Goal: Task Accomplishment & Management: Manage account settings

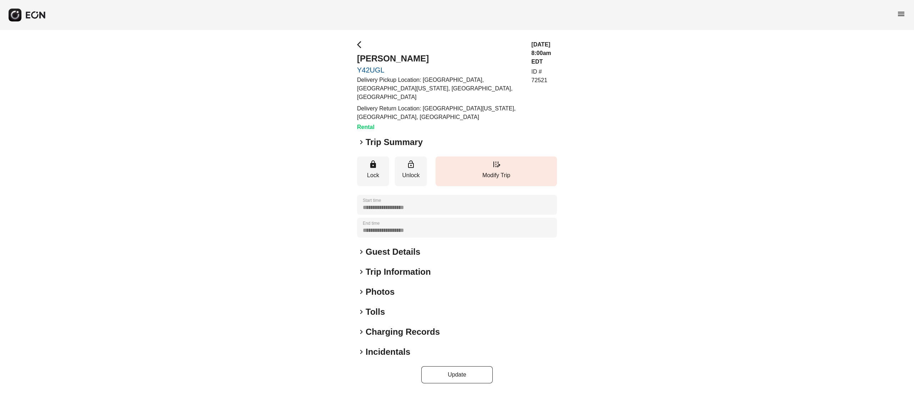
click at [384, 286] on h2 "Photos" at bounding box center [380, 291] width 29 height 11
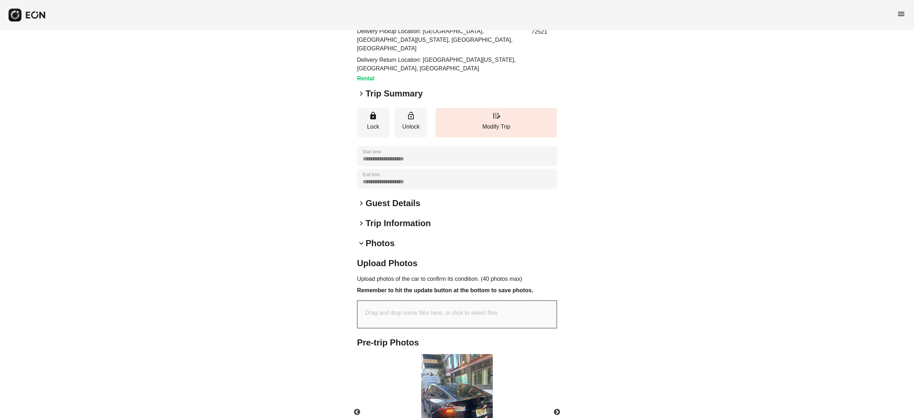
scroll to position [71, 0]
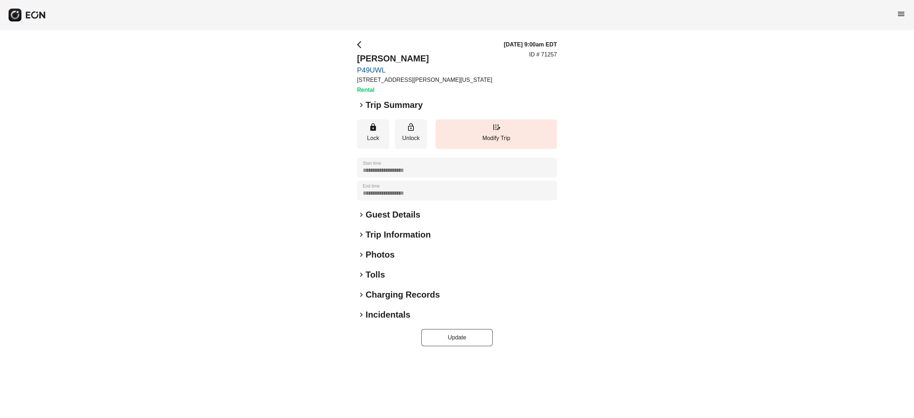
click at [388, 252] on h2 "Photos" at bounding box center [380, 254] width 29 height 11
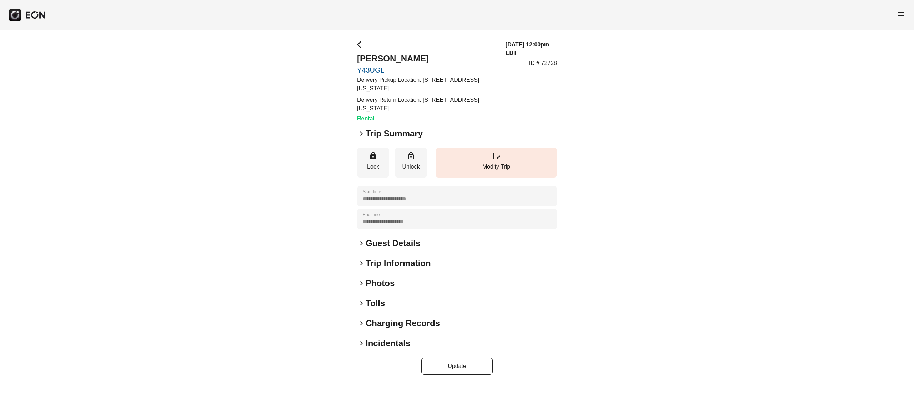
click at [382, 282] on h2 "Photos" at bounding box center [380, 282] width 29 height 11
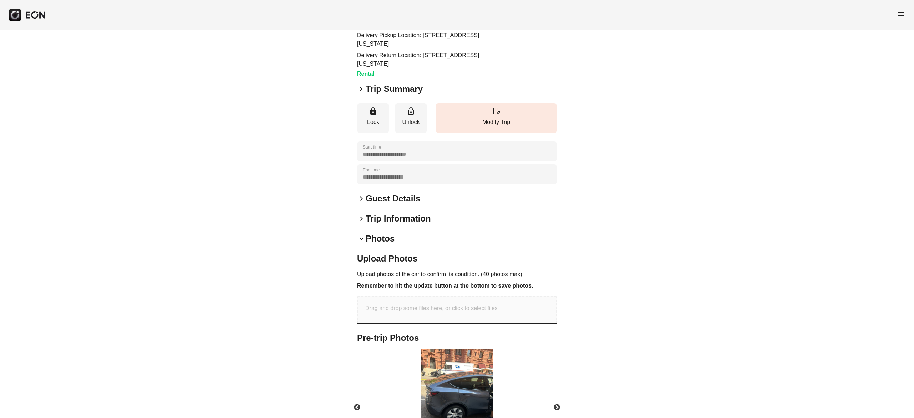
scroll to position [119, 0]
